Goal: Entertainment & Leisure: Consume media (video, audio)

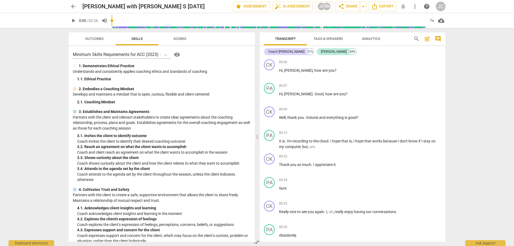
click at [74, 20] on span "play_arrow" at bounding box center [73, 20] width 6 height 6
click at [74, 20] on span "pause" at bounding box center [73, 20] width 6 height 6
click at [73, 20] on span "play_arrow" at bounding box center [73, 20] width 6 height 6
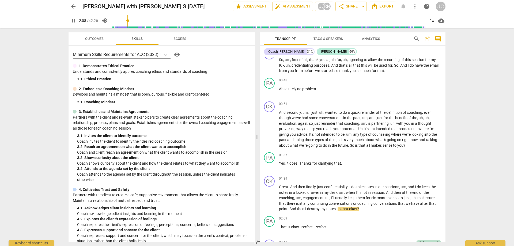
click at [411, 171] on div "arrow_back [PERSON_NAME] with [PERSON_NAME] S [DATE] edit star Assessment auto_…" at bounding box center [257, 123] width 514 height 246
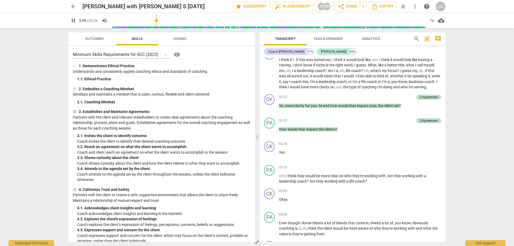
scroll to position [783, 0]
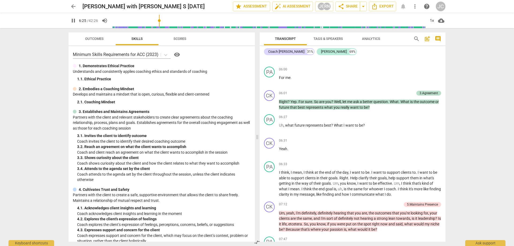
click at [74, 21] on span "pause" at bounding box center [73, 20] width 6 height 6
click at [75, 21] on span "play_arrow" at bounding box center [73, 20] width 6 height 6
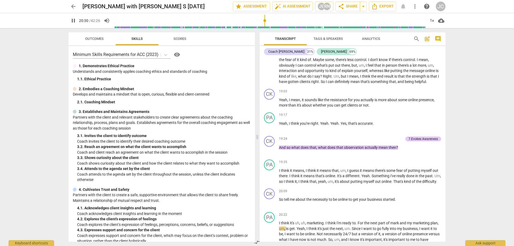
scroll to position [2103, 0]
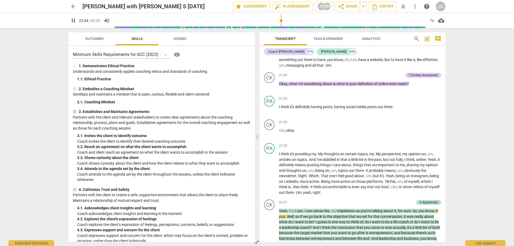
click at [71, 21] on span "pause" at bounding box center [73, 20] width 6 height 6
click at [71, 21] on span "play_arrow" at bounding box center [73, 20] width 6 height 6
click at [71, 21] on span "pause" at bounding box center [73, 20] width 6 height 6
click at [71, 19] on span "play_arrow" at bounding box center [73, 20] width 6 height 6
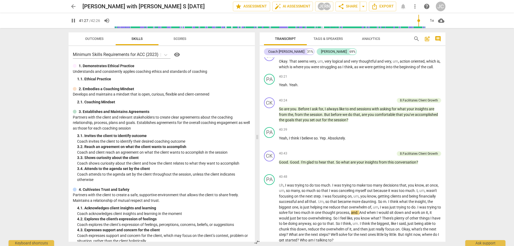
scroll to position [4189, 0]
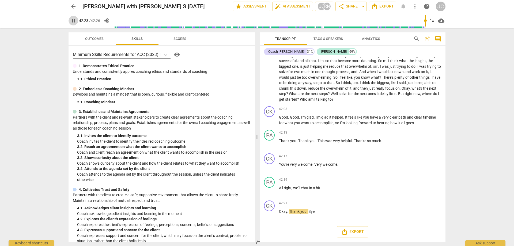
click at [73, 18] on span "pause" at bounding box center [73, 20] width 6 height 6
type input "2544"
